Goal: Navigation & Orientation: Go to known website

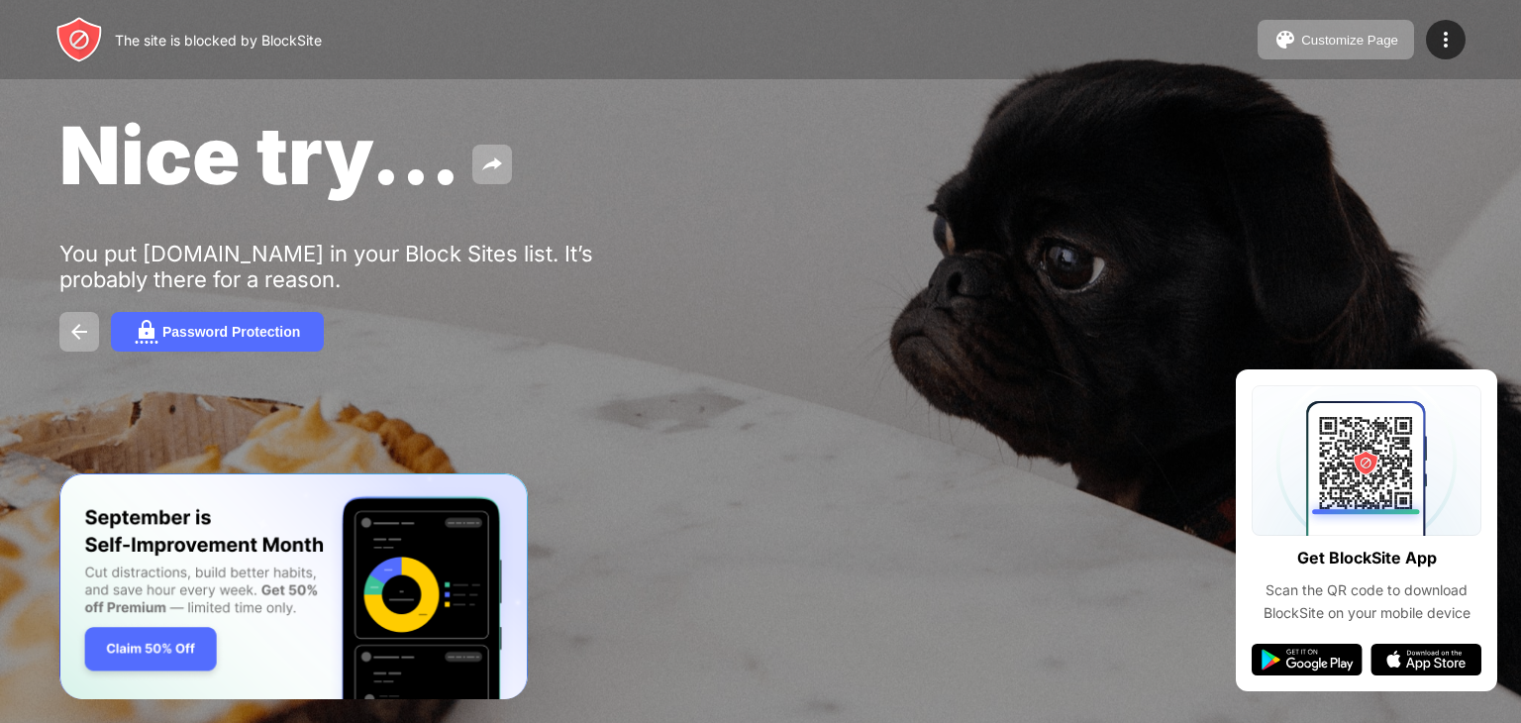
click at [1303, 287] on div "Nice try... You put youtube.com in your Block Sites list. It’s probably there f…" at bounding box center [760, 229] width 1521 height 459
